Goal: Task Accomplishment & Management: Complete application form

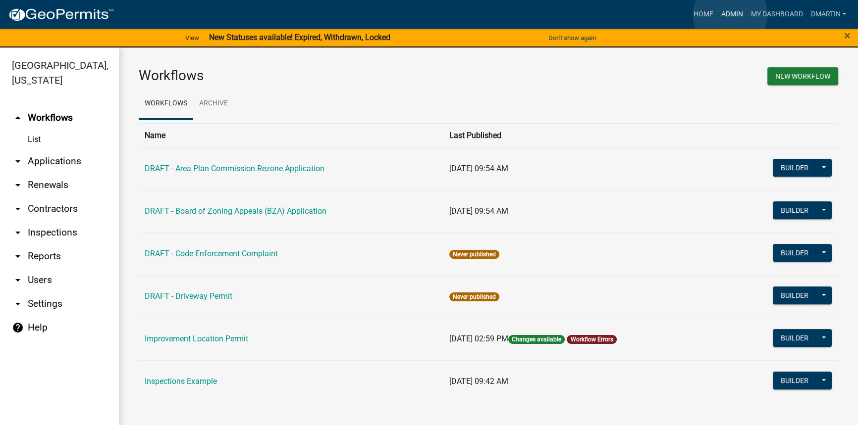
click at [730, 15] on link "Admin" at bounding box center [732, 14] width 30 height 19
click at [699, 11] on link "Home" at bounding box center [703, 14] width 28 height 19
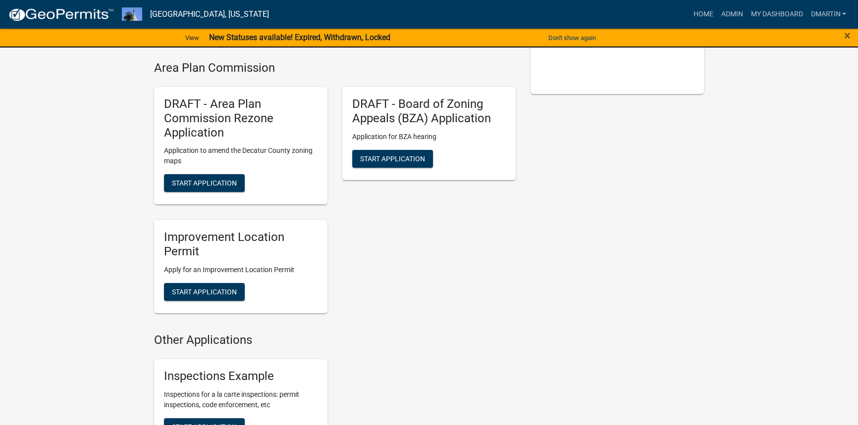
scroll to position [224, 0]
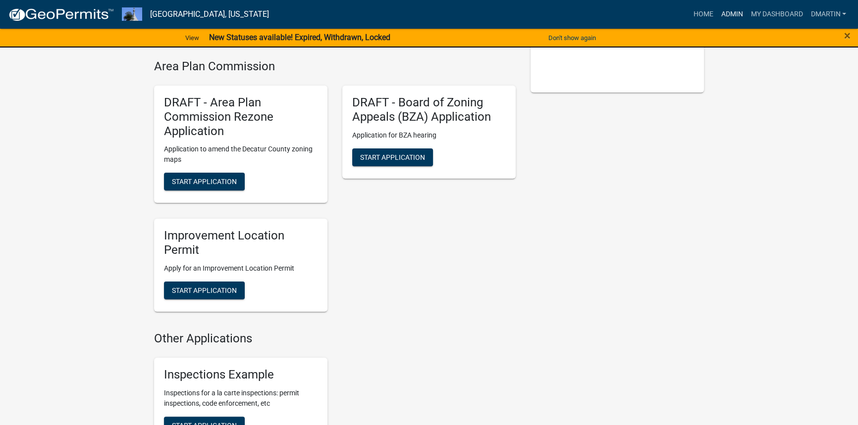
click at [732, 14] on link "Admin" at bounding box center [732, 14] width 30 height 19
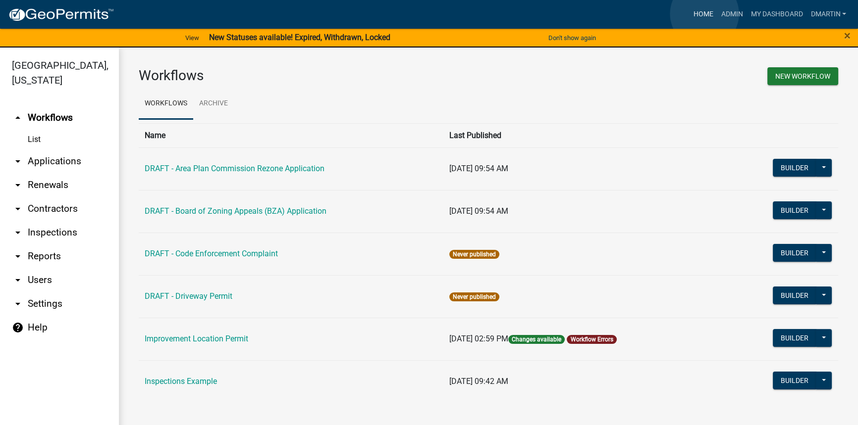
click at [704, 14] on link "Home" at bounding box center [703, 14] width 28 height 19
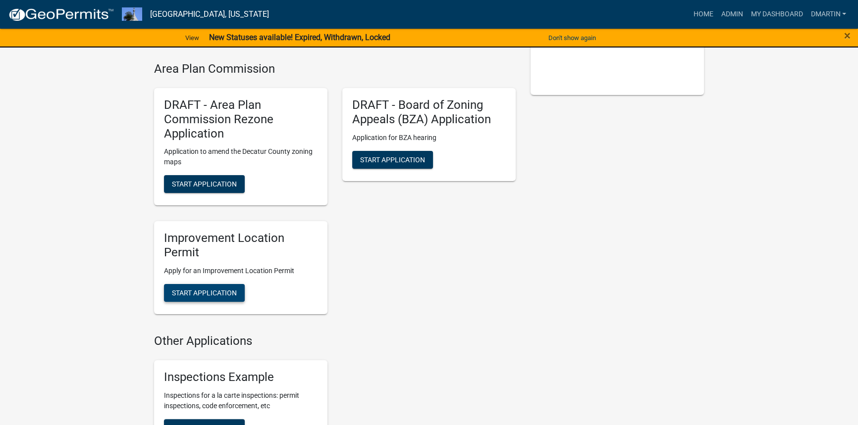
scroll to position [222, 0]
click at [208, 289] on span "Start Application" at bounding box center [204, 293] width 65 height 8
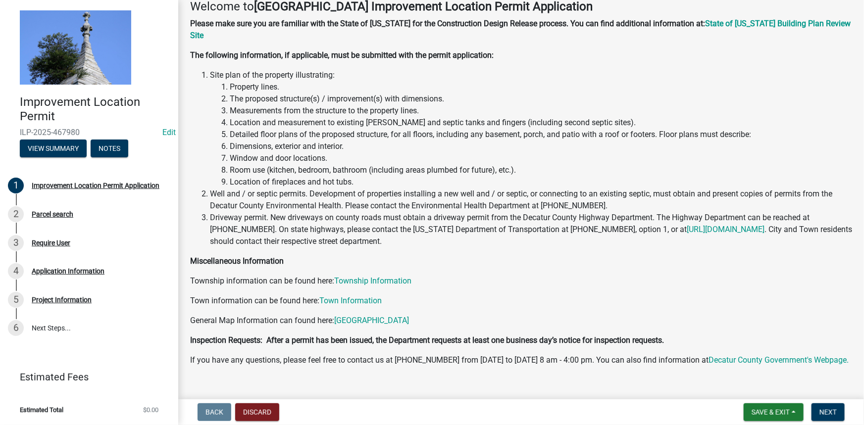
scroll to position [61, 0]
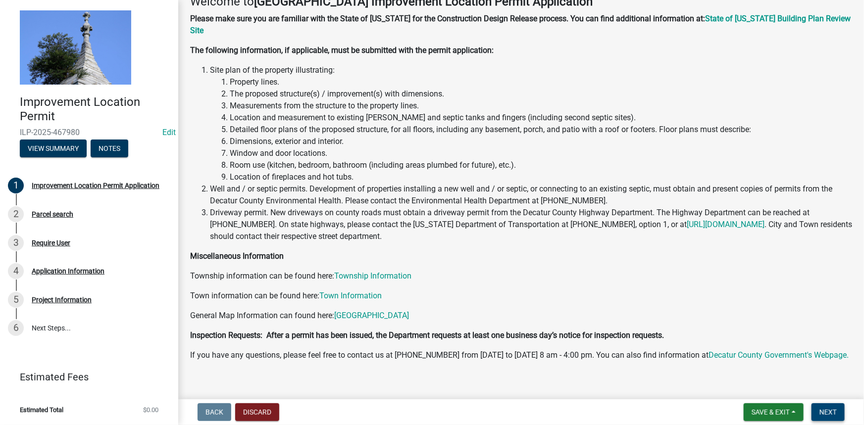
click at [825, 409] on span "Next" at bounding box center [828, 413] width 17 height 8
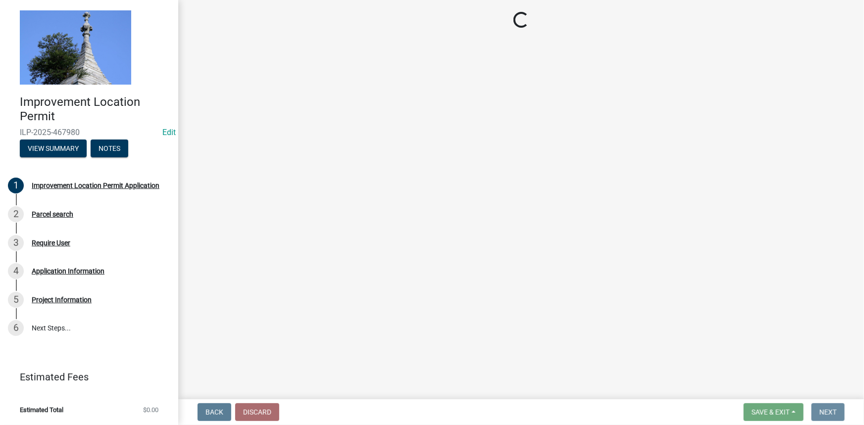
scroll to position [0, 0]
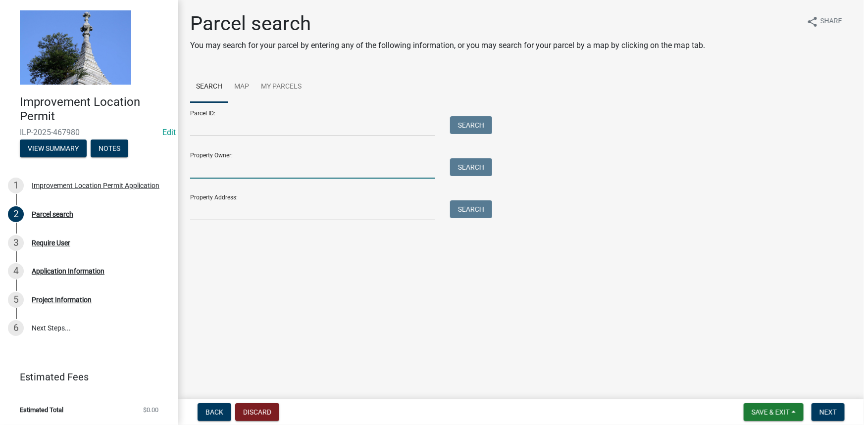
click at [226, 168] on input "Property Owner:" at bounding box center [312, 168] width 245 height 20
type input "[PERSON_NAME]"
click at [477, 165] on button "Search" at bounding box center [471, 167] width 42 height 18
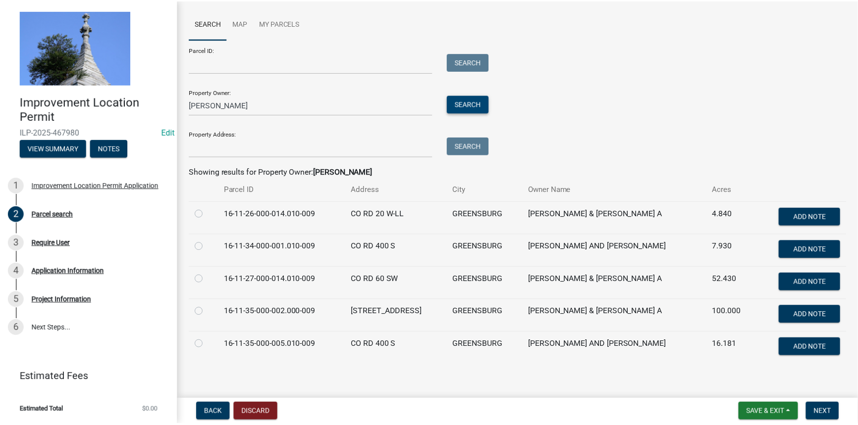
scroll to position [70, 0]
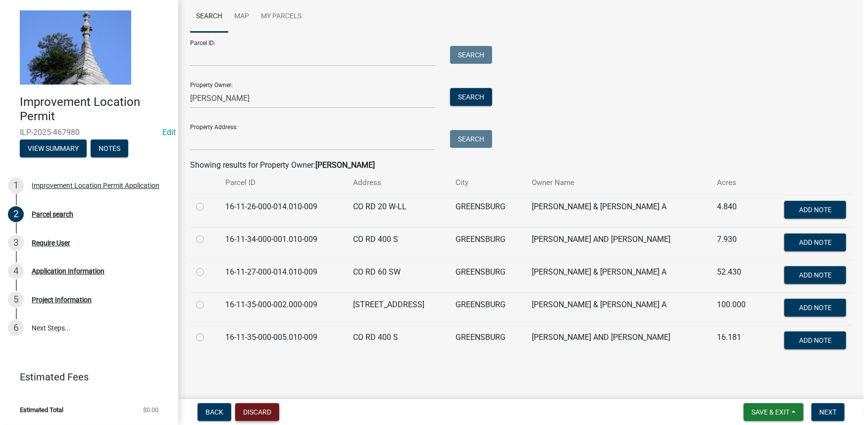
click at [250, 407] on button "Discard" at bounding box center [257, 413] width 44 height 18
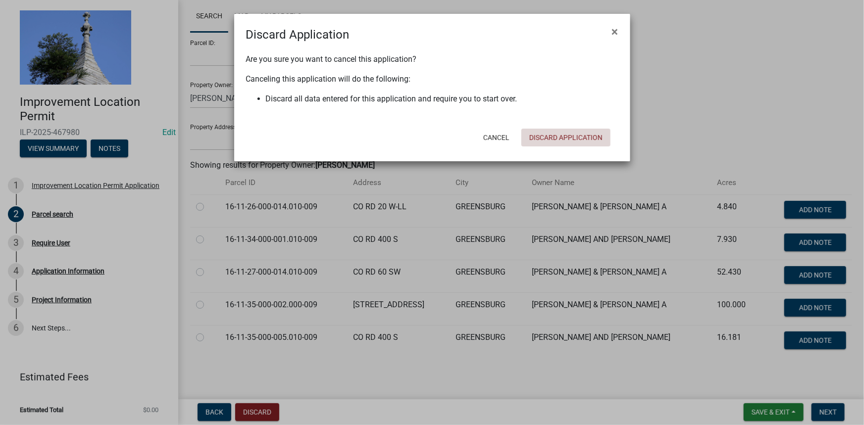
click at [564, 134] on button "Discard Application" at bounding box center [565, 138] width 89 height 18
